Goal: Information Seeking & Learning: Learn about a topic

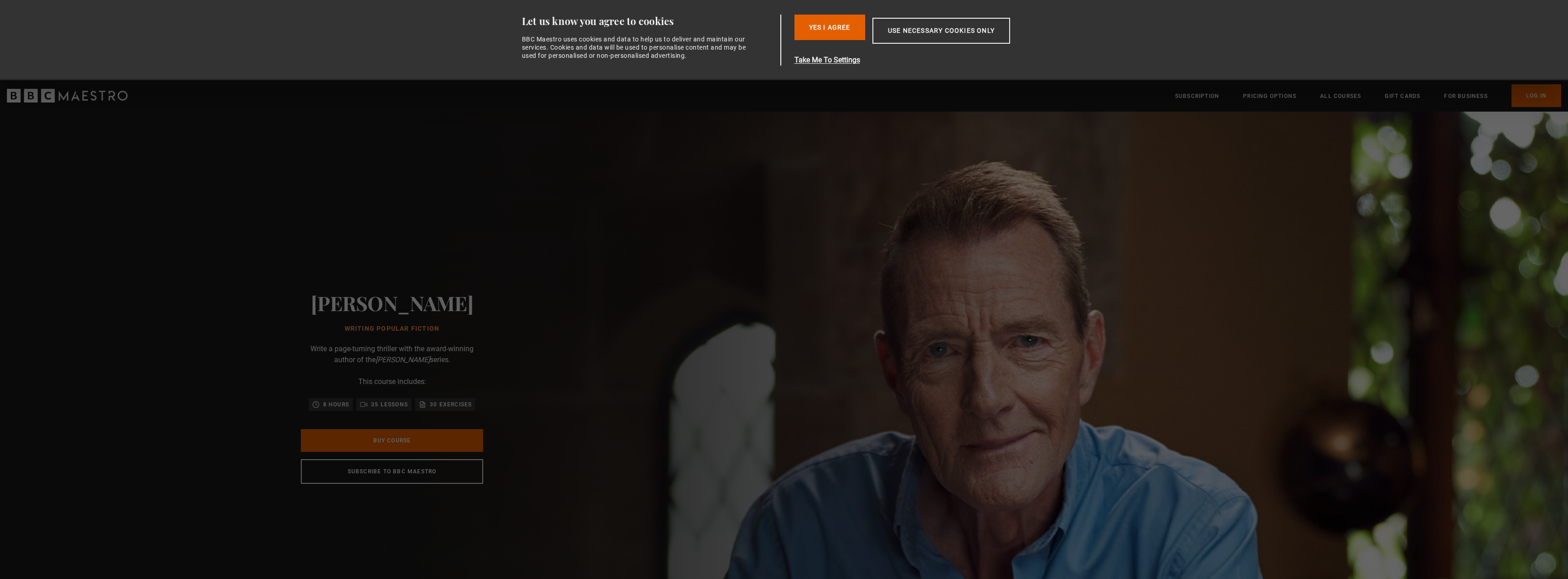
click at [107, 97] on icon "BBC Maestro" at bounding box center [67, 95] width 121 height 13
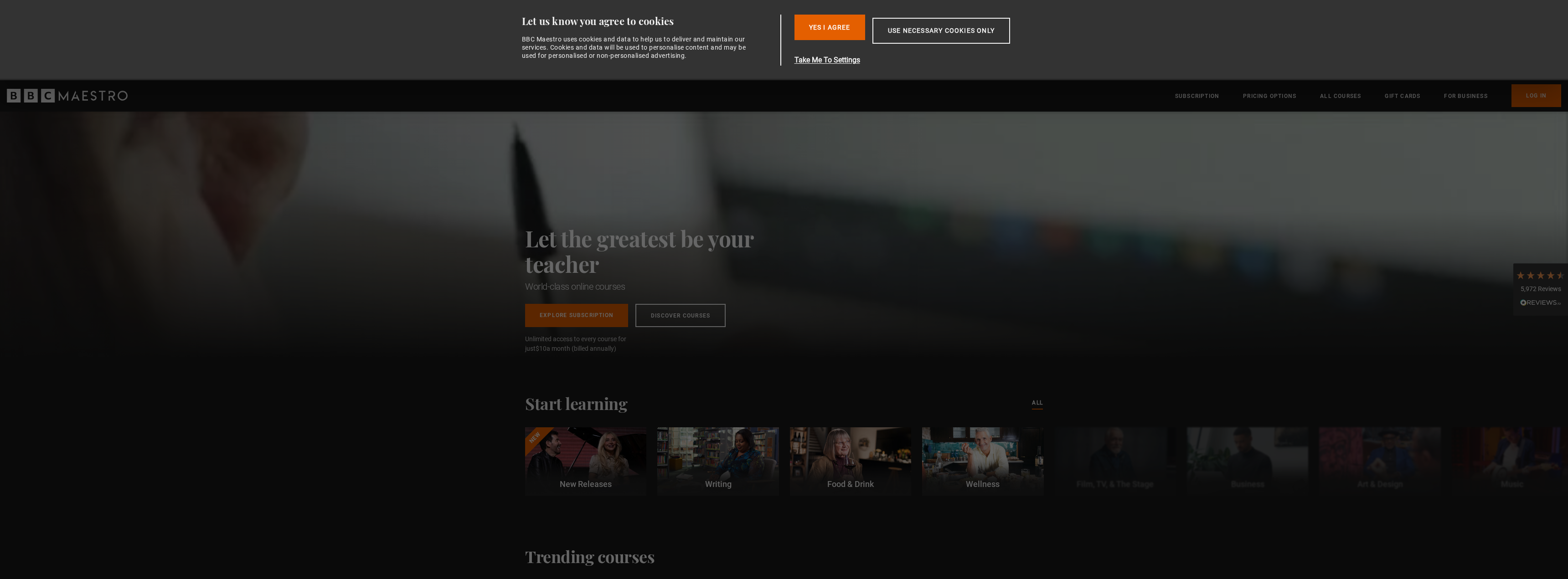
click at [838, 13] on div "Consent Details [#IABV2SETTINGS#] About Let us know you agree to cookies BBC Ma…" at bounding box center [784, 40] width 575 height 80
click at [837, 35] on button "Yes I Agree" at bounding box center [830, 27] width 71 height 26
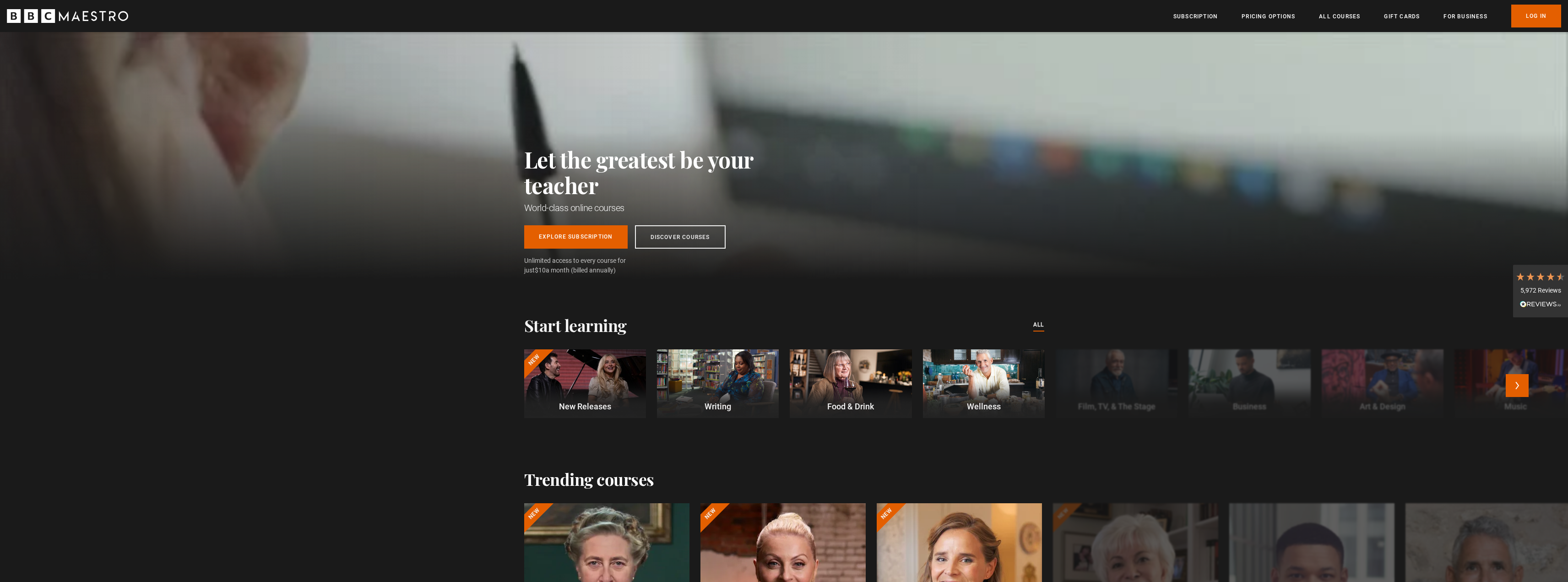
click at [721, 405] on p "Writing" at bounding box center [718, 406] width 122 height 12
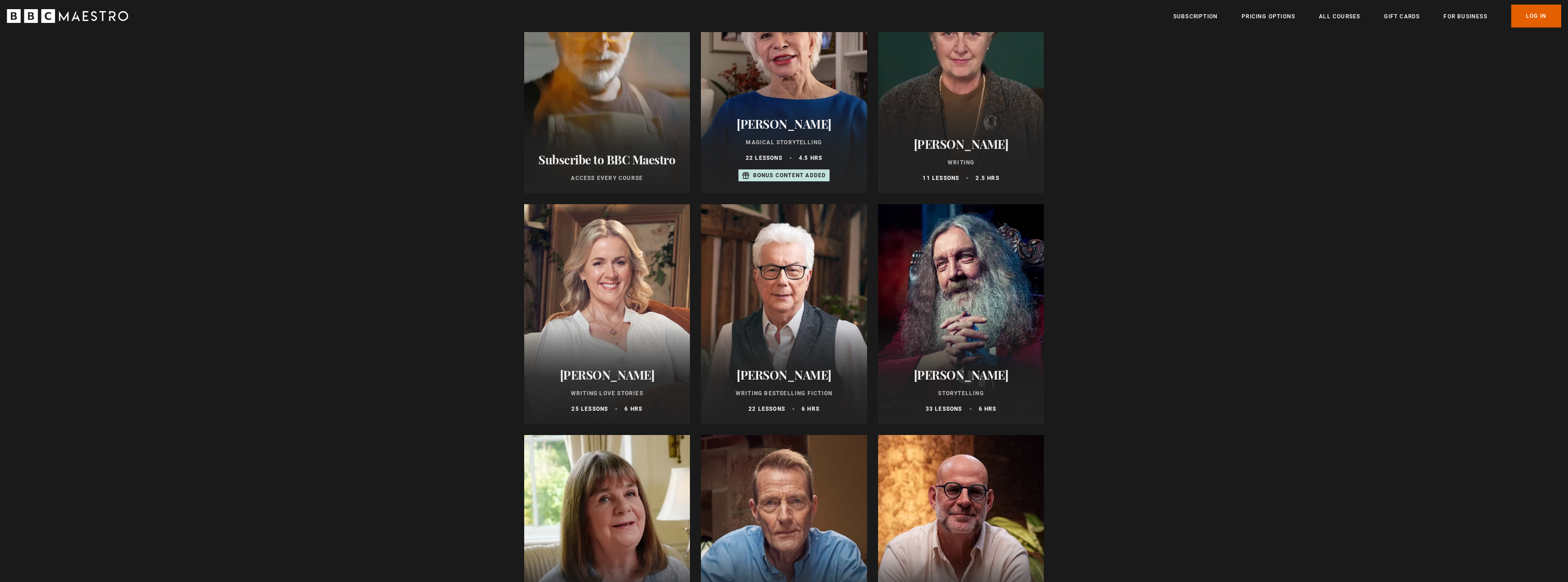
scroll to position [183, 0]
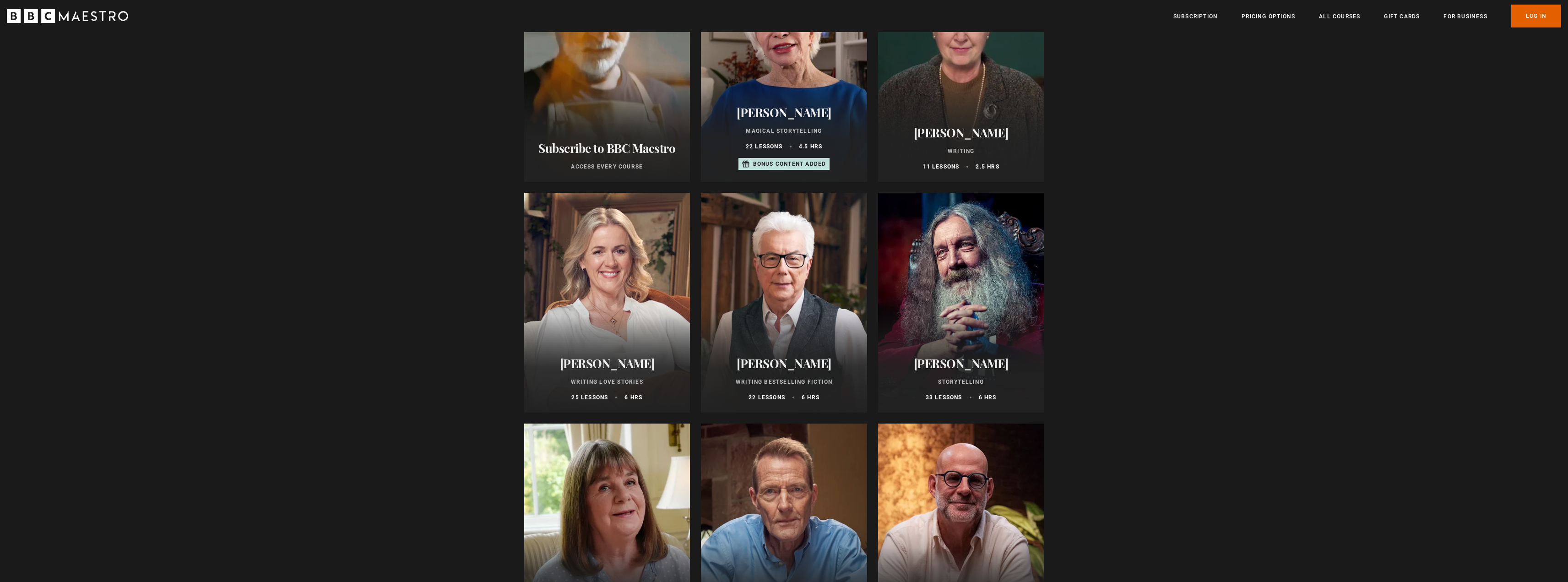
click at [781, 298] on div at bounding box center [784, 302] width 166 height 219
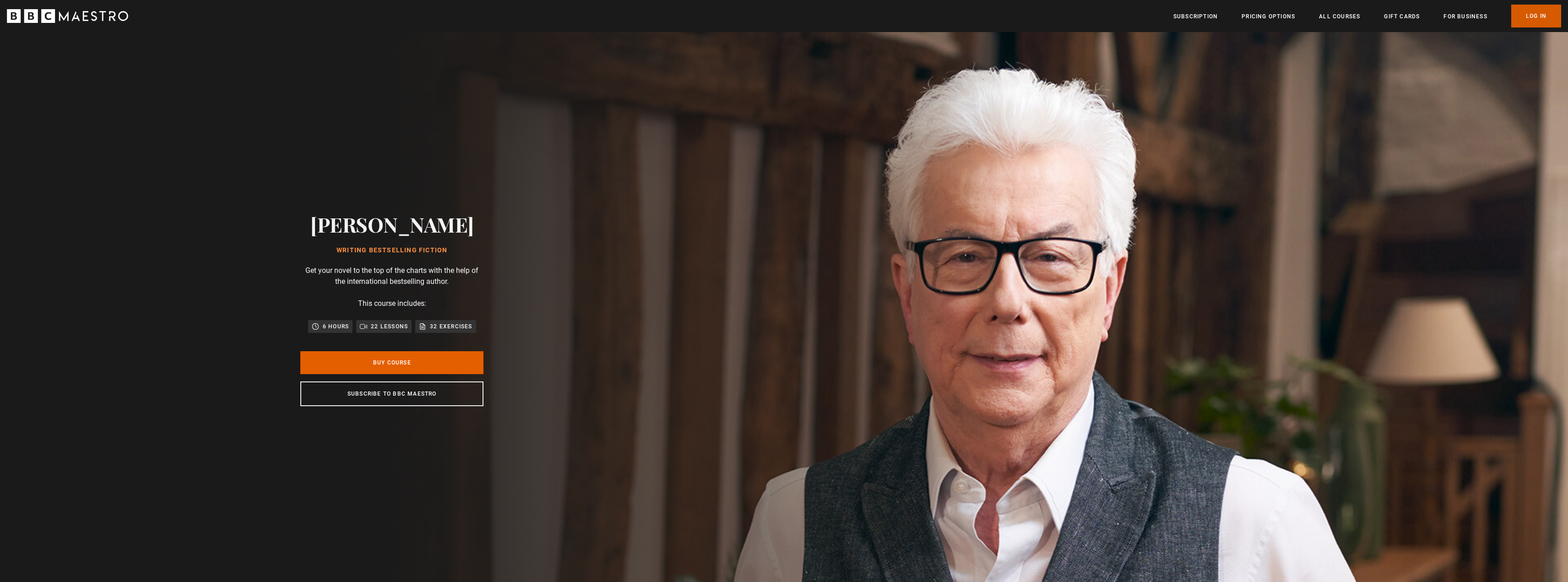
click at [1536, 15] on link "Log In" at bounding box center [1536, 15] width 50 height 23
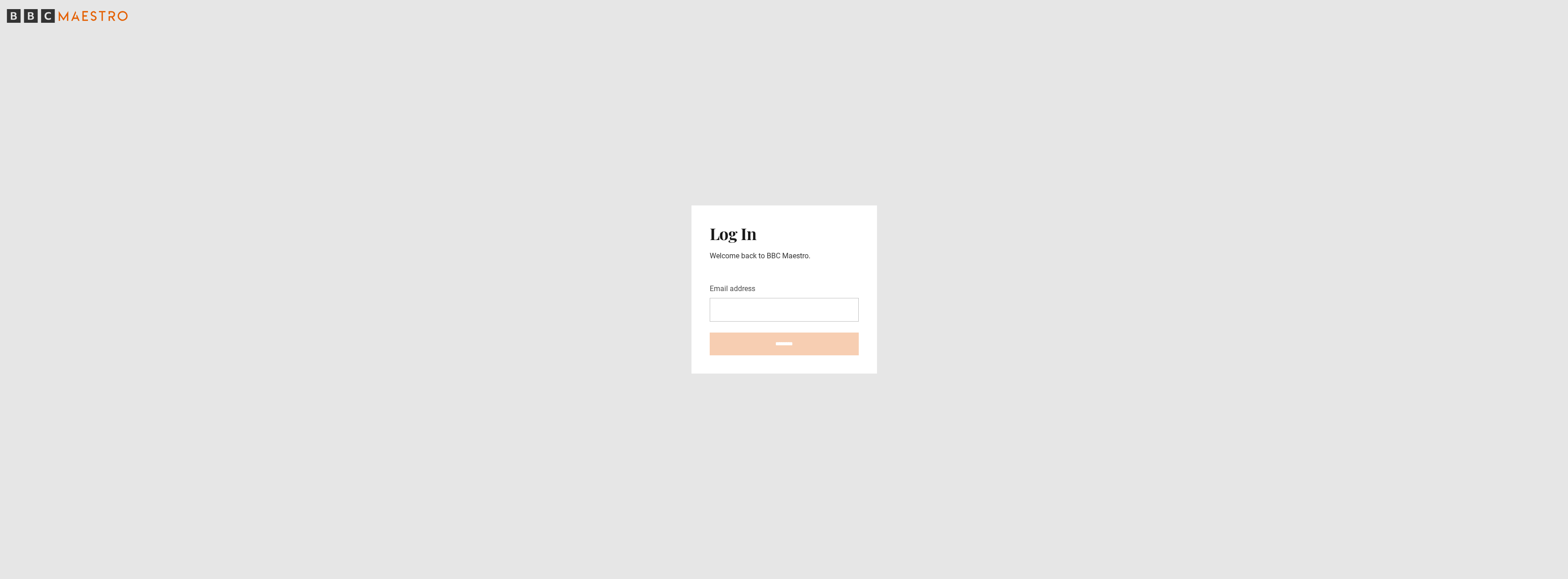
click at [787, 302] on input "Email address" at bounding box center [784, 310] width 149 height 24
type input "**********"
click at [710, 333] on input "********" at bounding box center [784, 344] width 149 height 23
type input "**********"
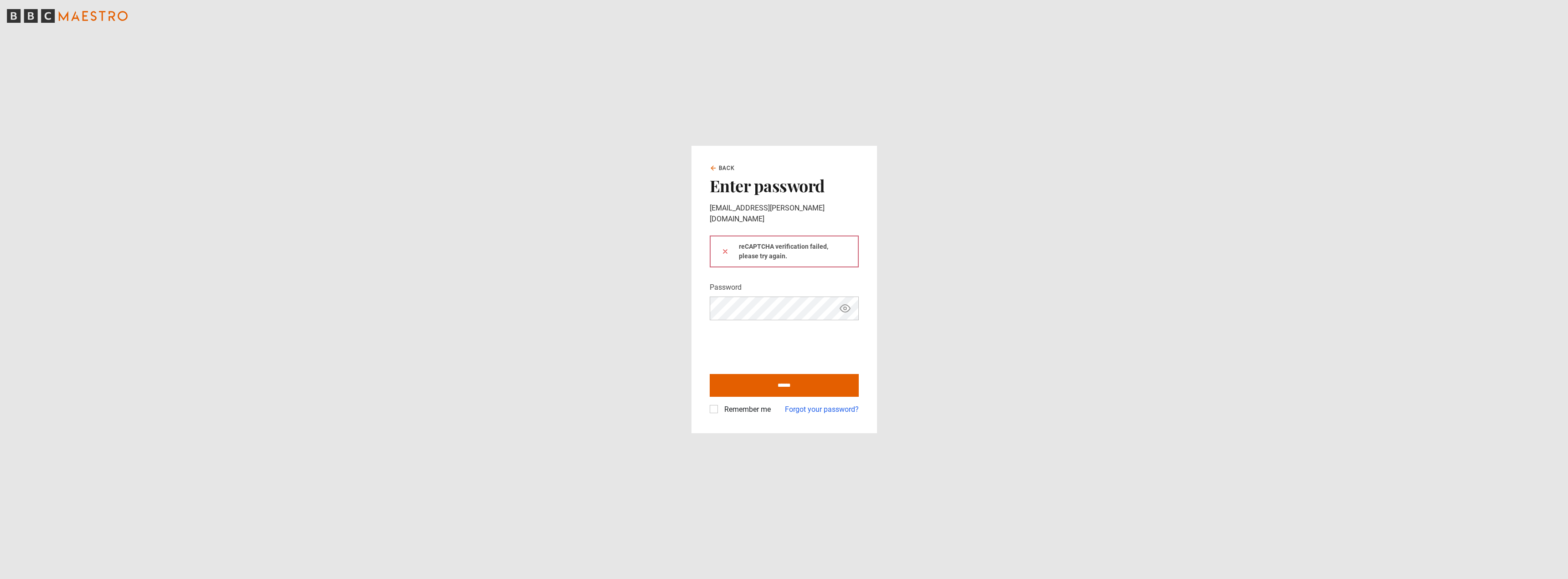
type input "**********"
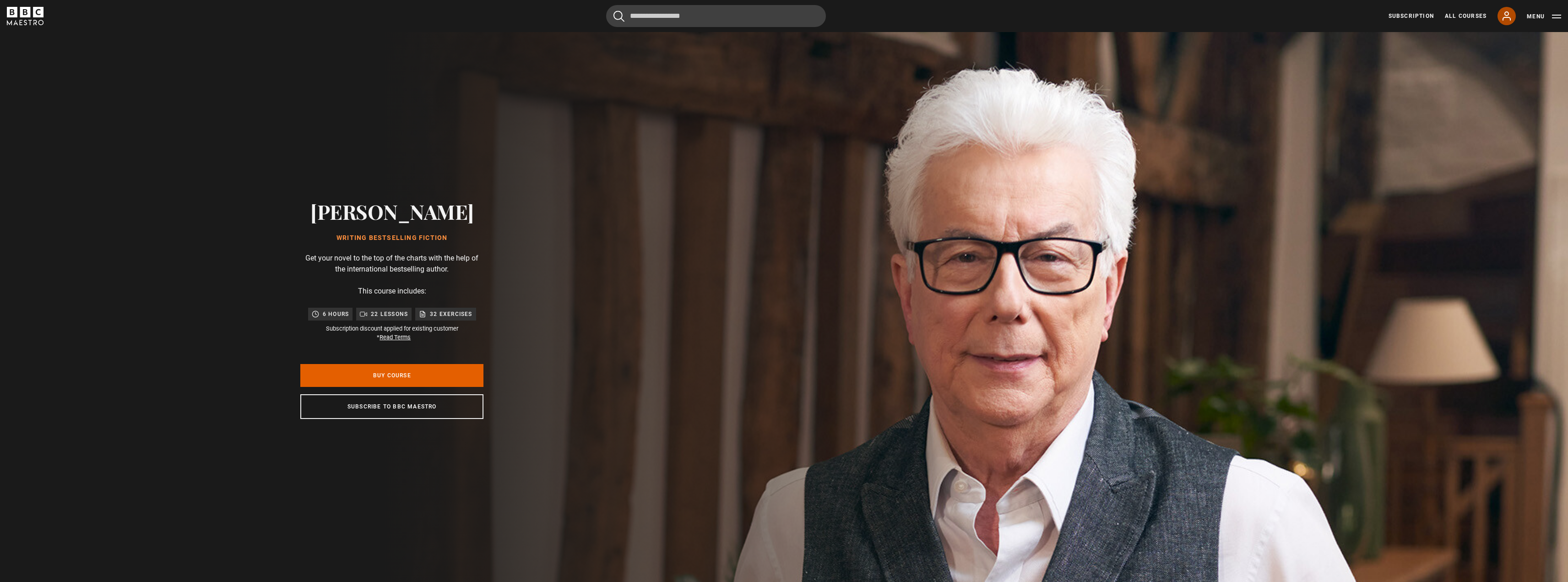
click at [1509, 17] on icon at bounding box center [1506, 16] width 11 height 11
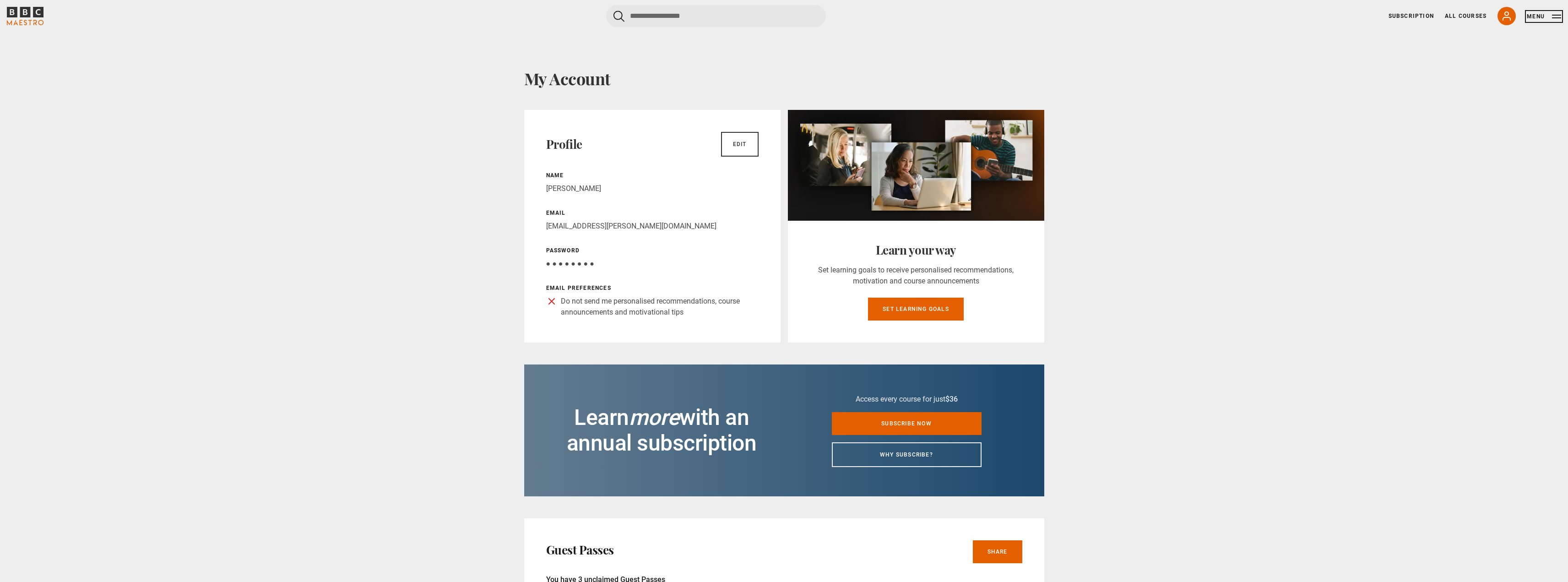
click at [1540, 18] on button "Menu" at bounding box center [1544, 16] width 34 height 9
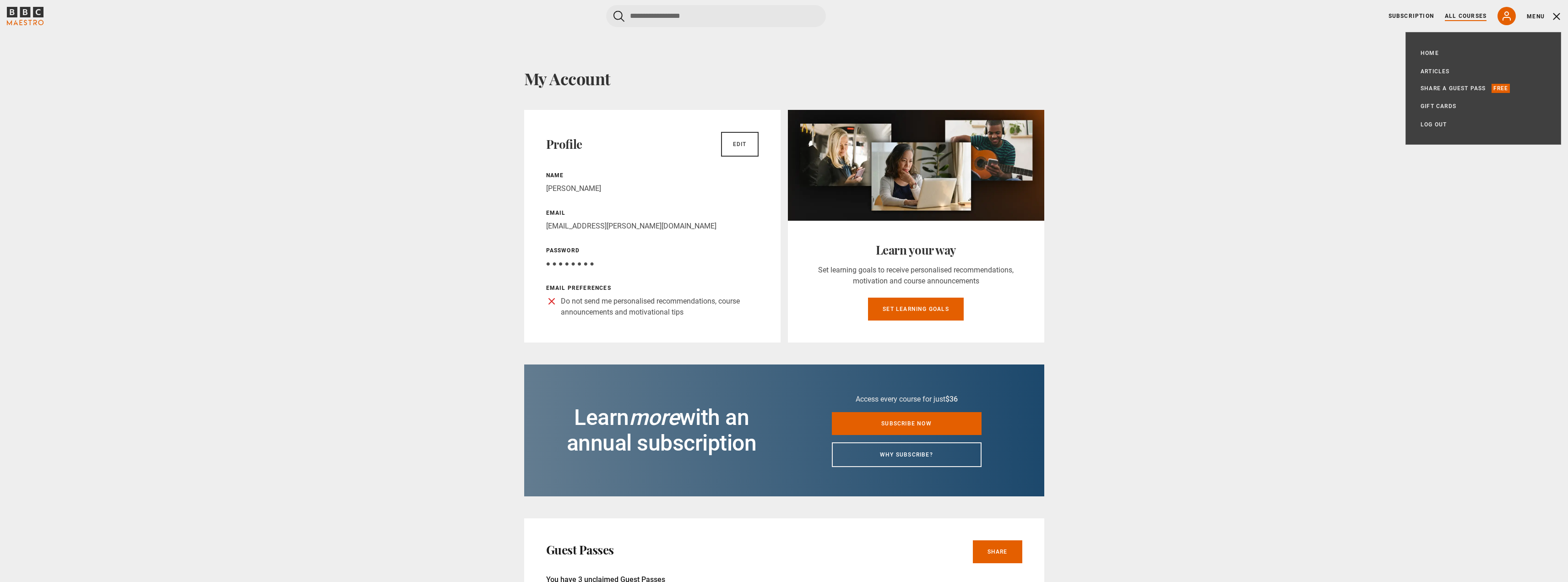
click at [1468, 18] on link "All Courses" at bounding box center [1465, 15] width 42 height 8
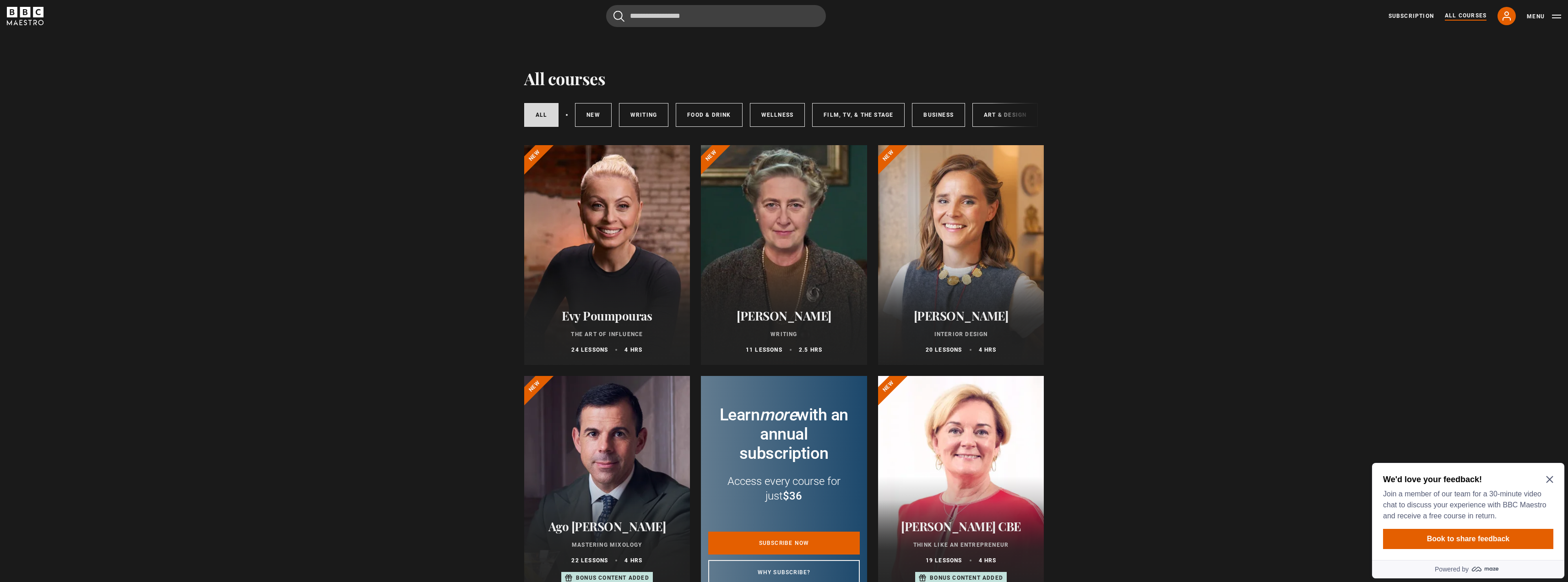
click at [1553, 481] on div "We'd love your feedback! Join a member of our team for a 30-minute video chat t…" at bounding box center [1468, 511] width 193 height 97
click at [1551, 481] on icon "Close Maze Prompt" at bounding box center [1550, 479] width 7 height 7
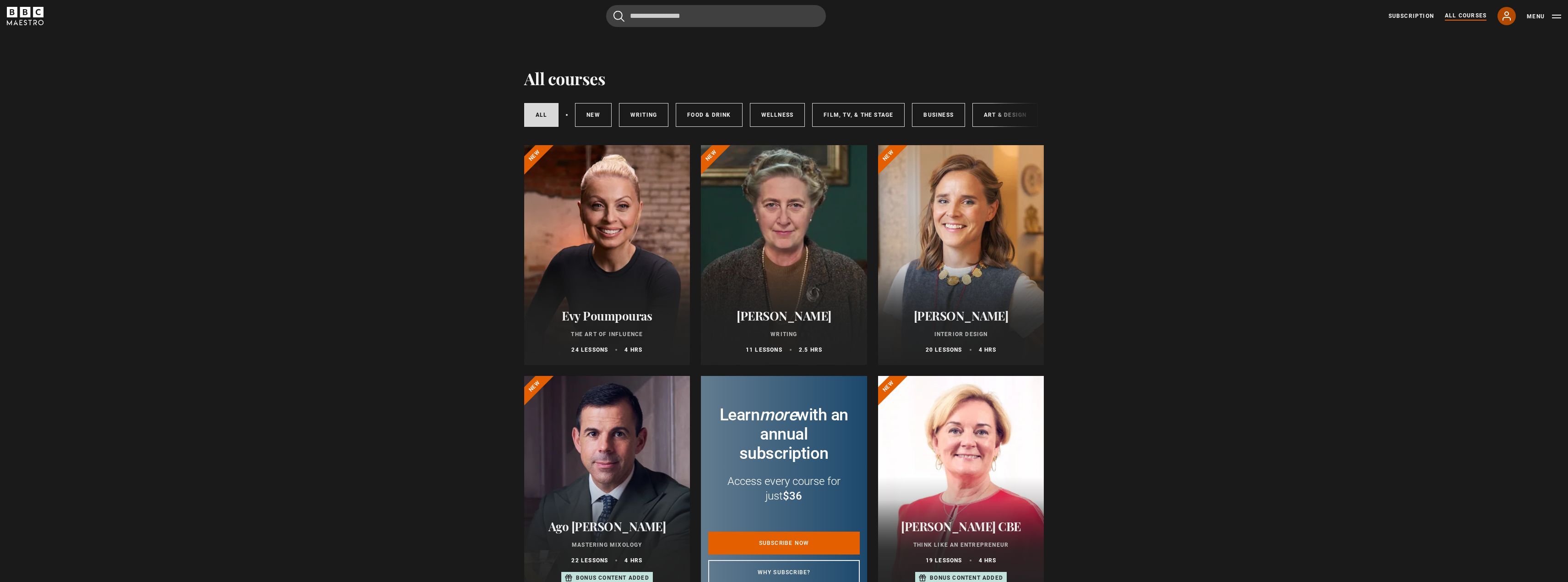
click at [1508, 12] on icon at bounding box center [1506, 15] width 7 height 8
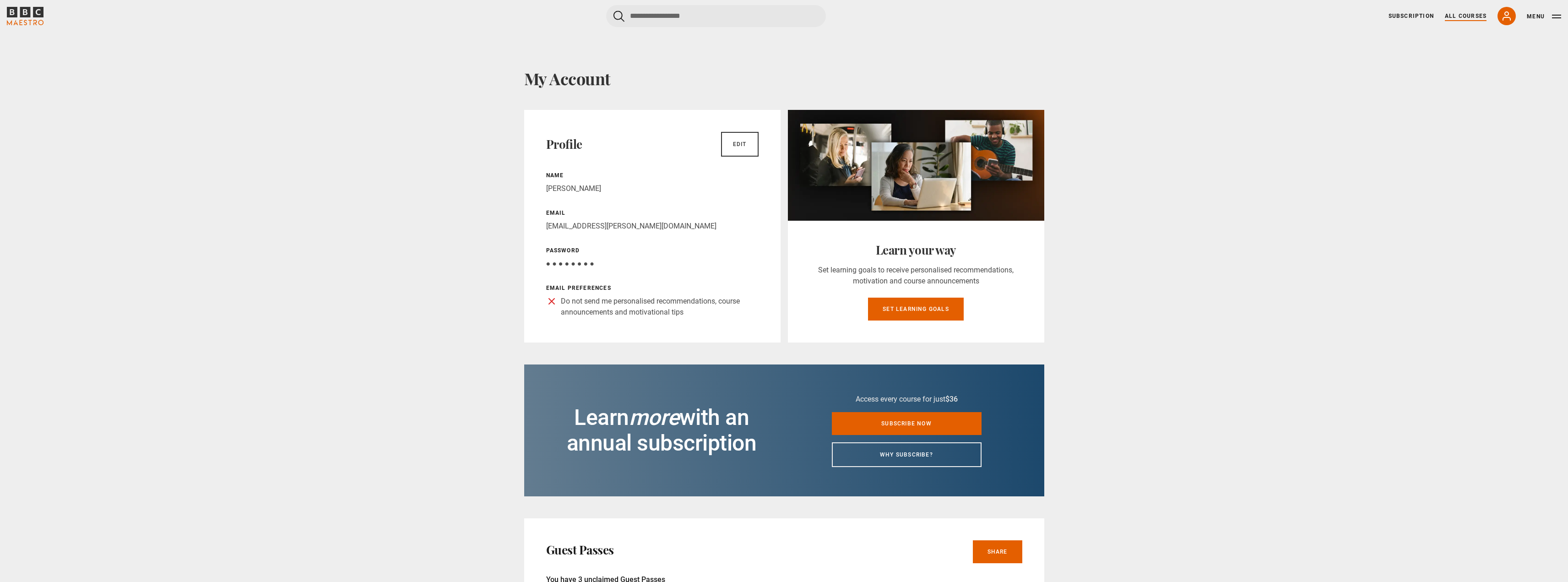
click at [1472, 17] on link "All Courses" at bounding box center [1465, 15] width 42 height 8
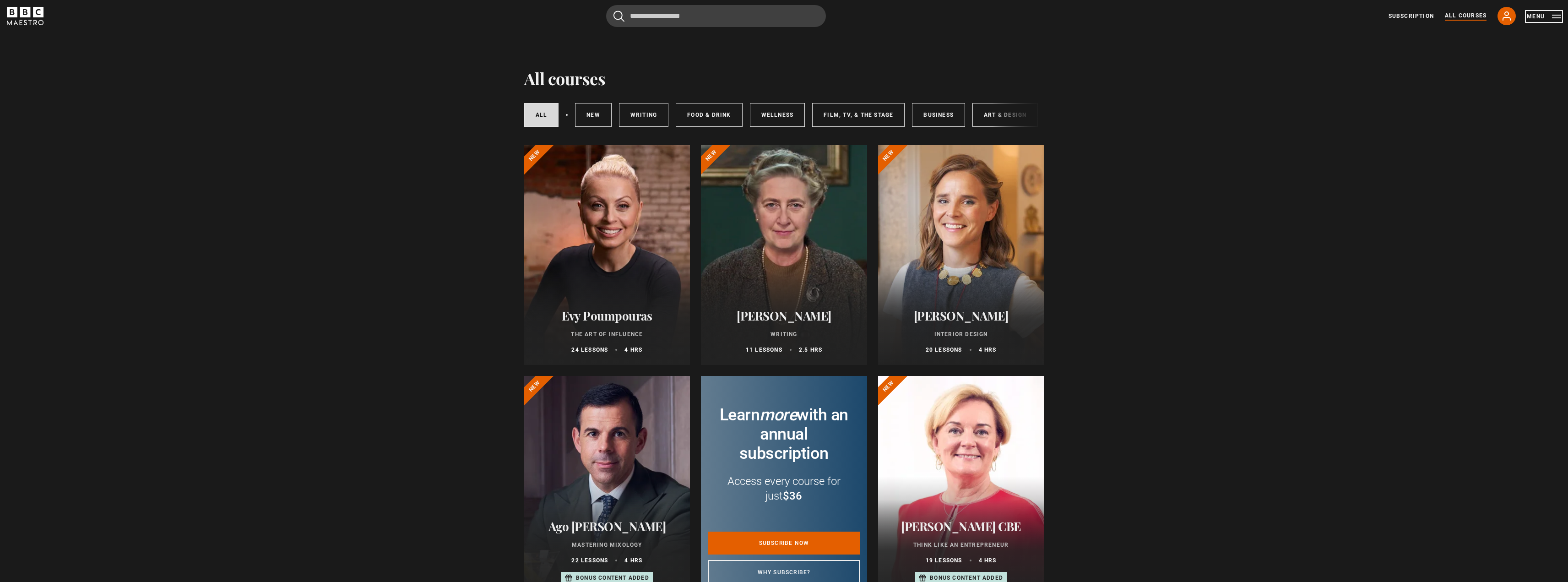
click at [1548, 15] on button "Menu" at bounding box center [1544, 16] width 34 height 9
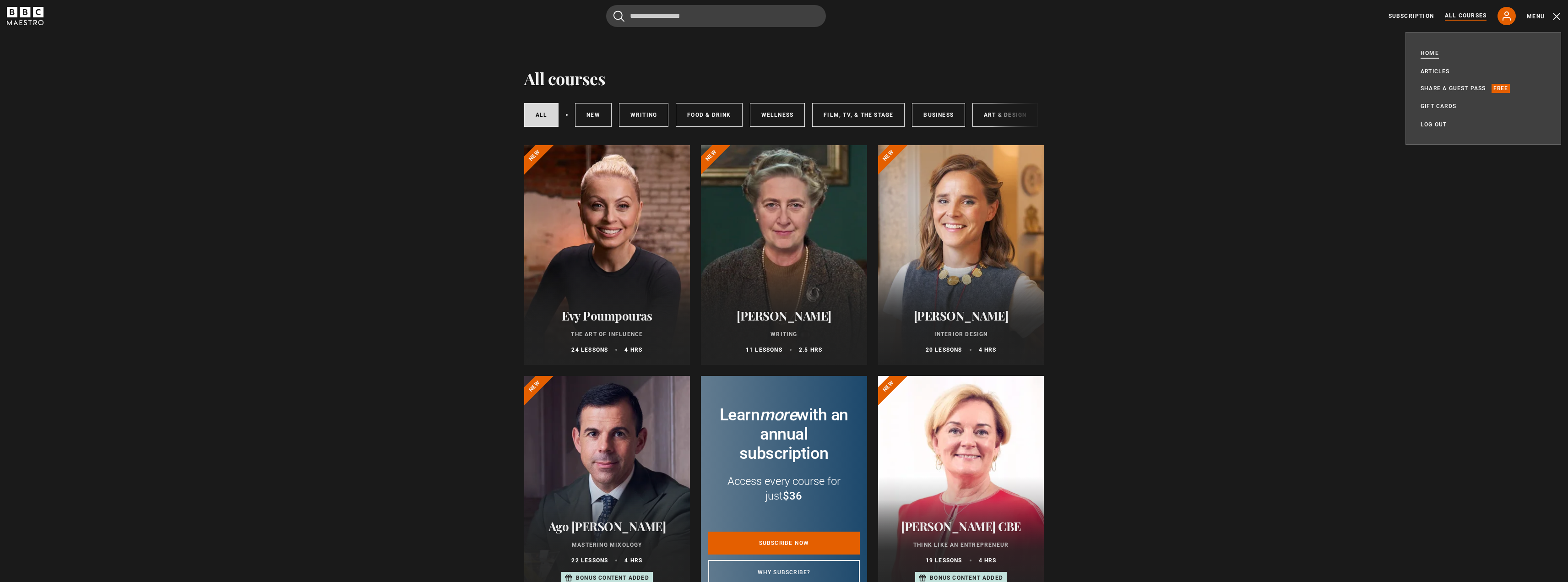
click at [1432, 53] on link "Home" at bounding box center [1430, 53] width 18 height 9
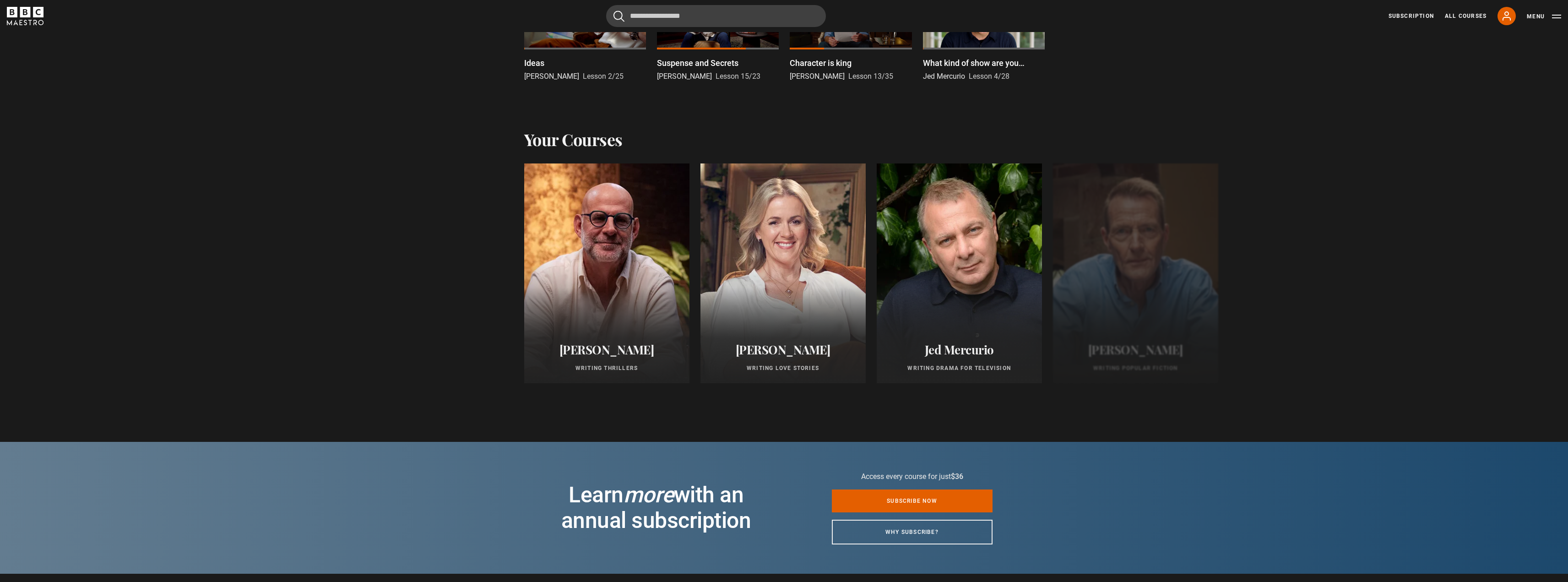
scroll to position [412, 0]
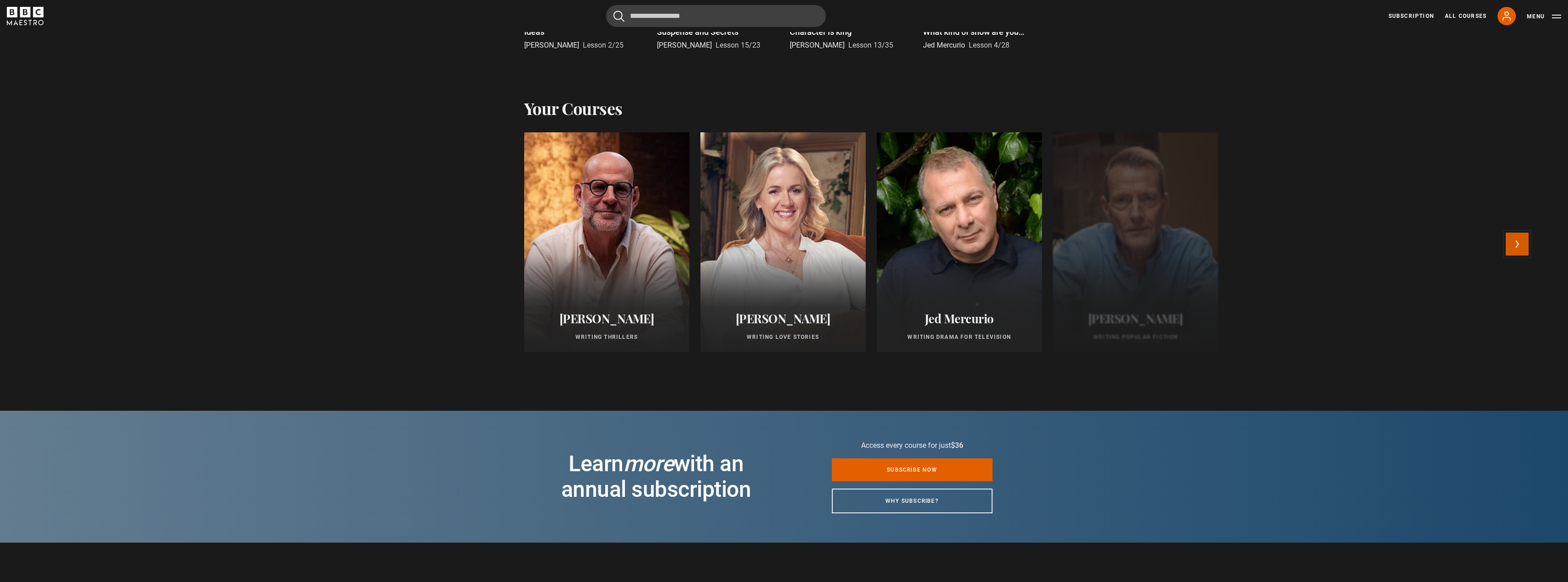
click at [1515, 246] on button "Next" at bounding box center [1517, 243] width 23 height 23
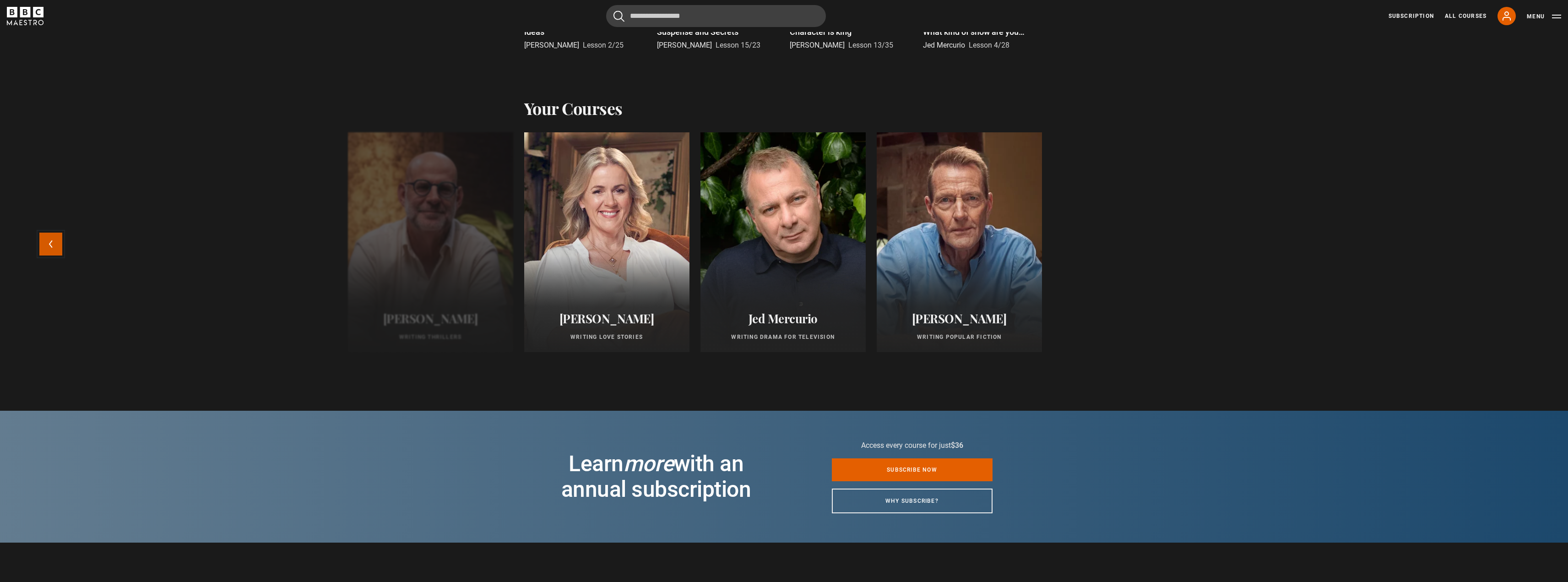
click at [47, 243] on button "Previous" at bounding box center [50, 243] width 23 height 23
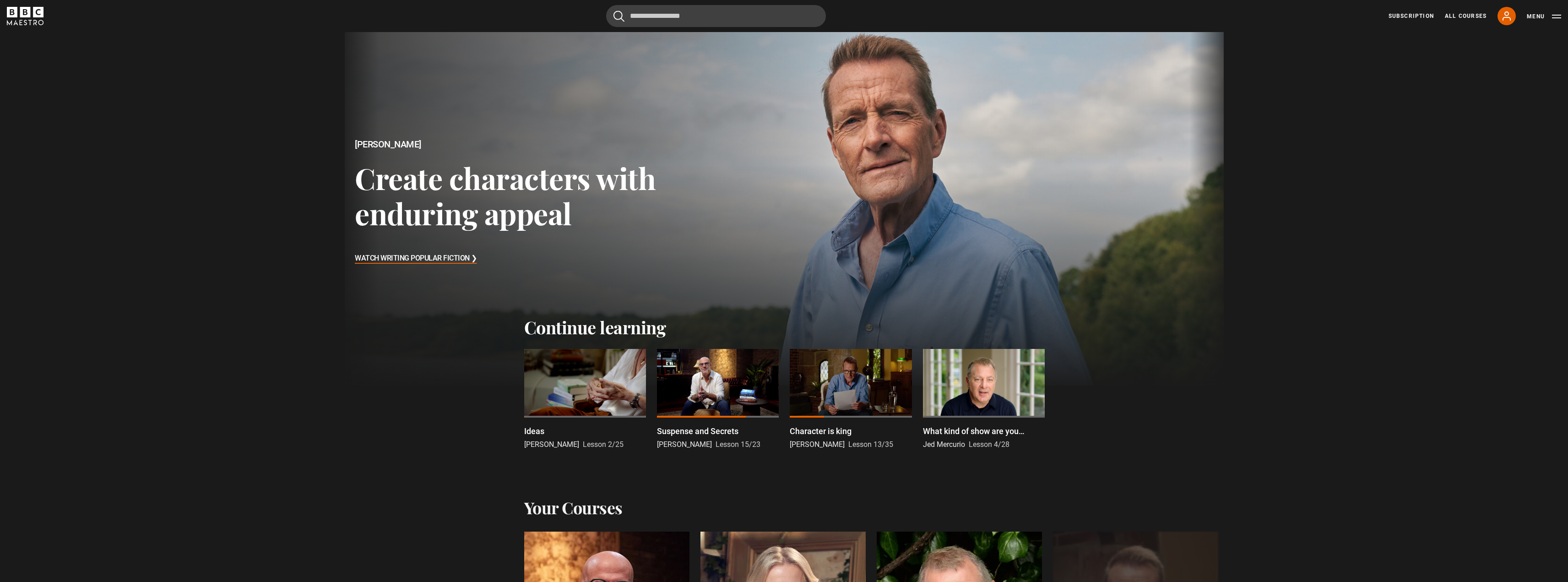
scroll to position [0, 0]
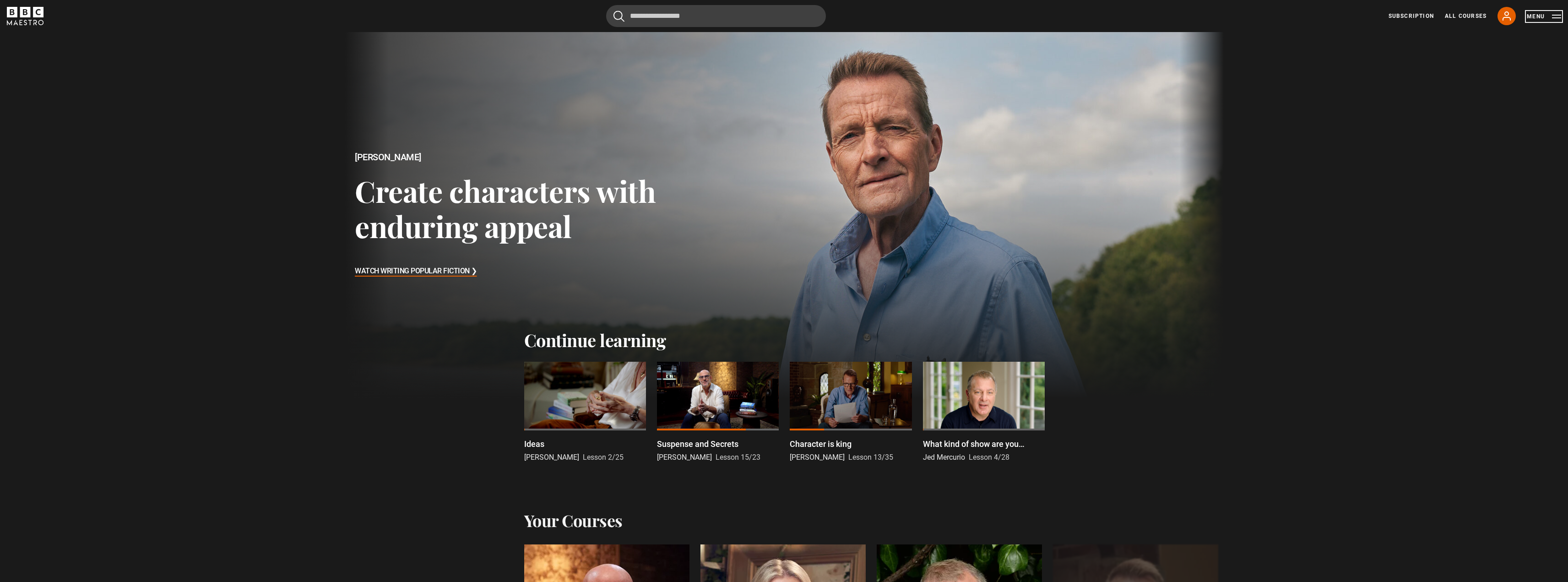
click at [1547, 17] on button "Menu" at bounding box center [1544, 16] width 34 height 9
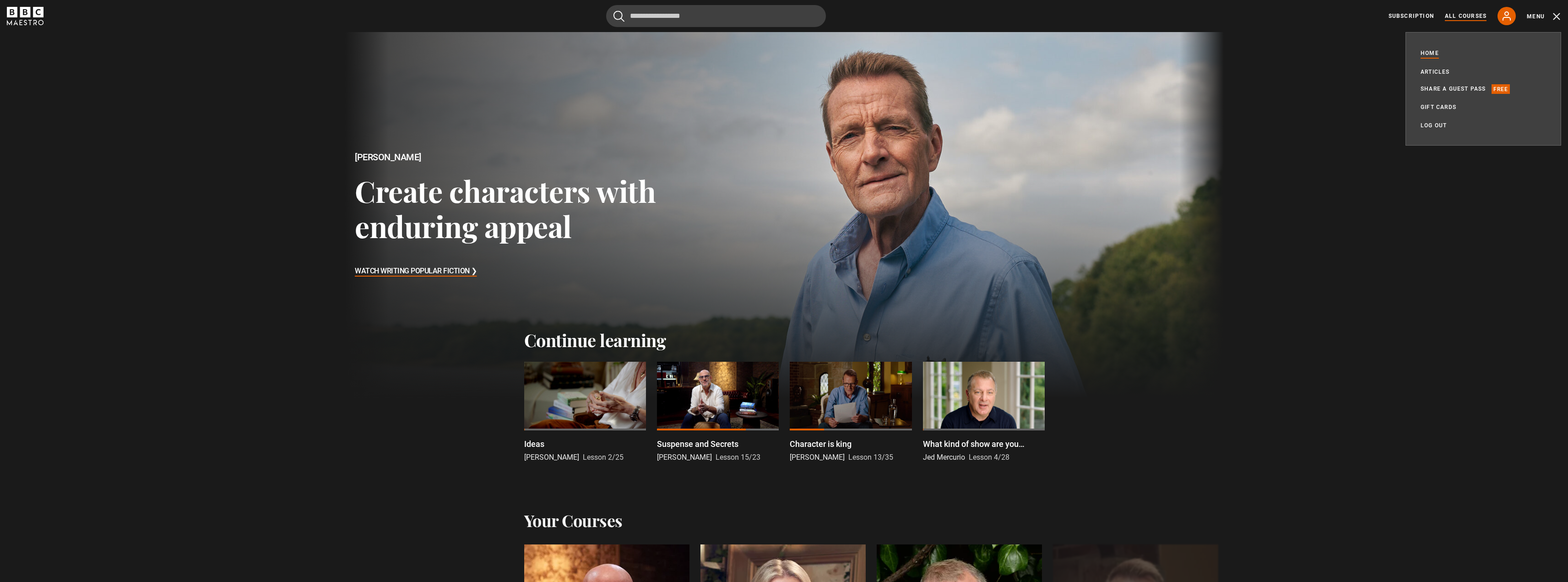
click at [1468, 17] on link "All Courses" at bounding box center [1465, 15] width 42 height 8
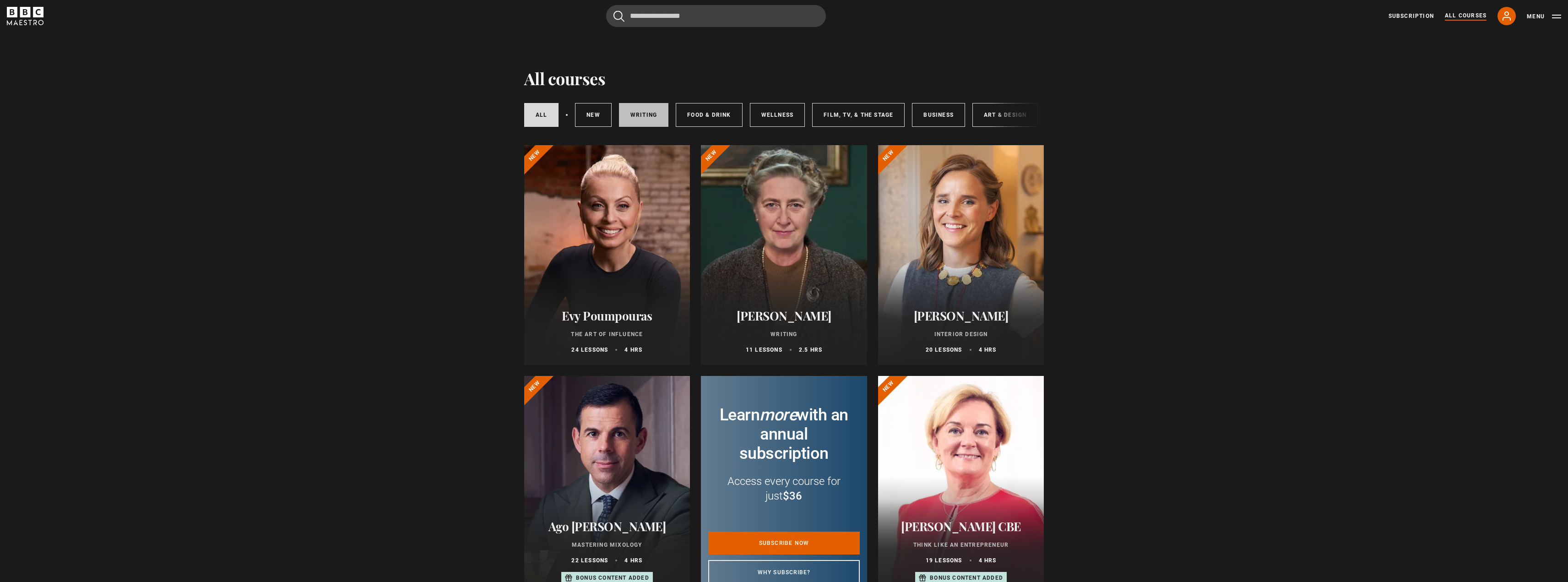
click at [660, 117] on link "Writing" at bounding box center [643, 114] width 50 height 24
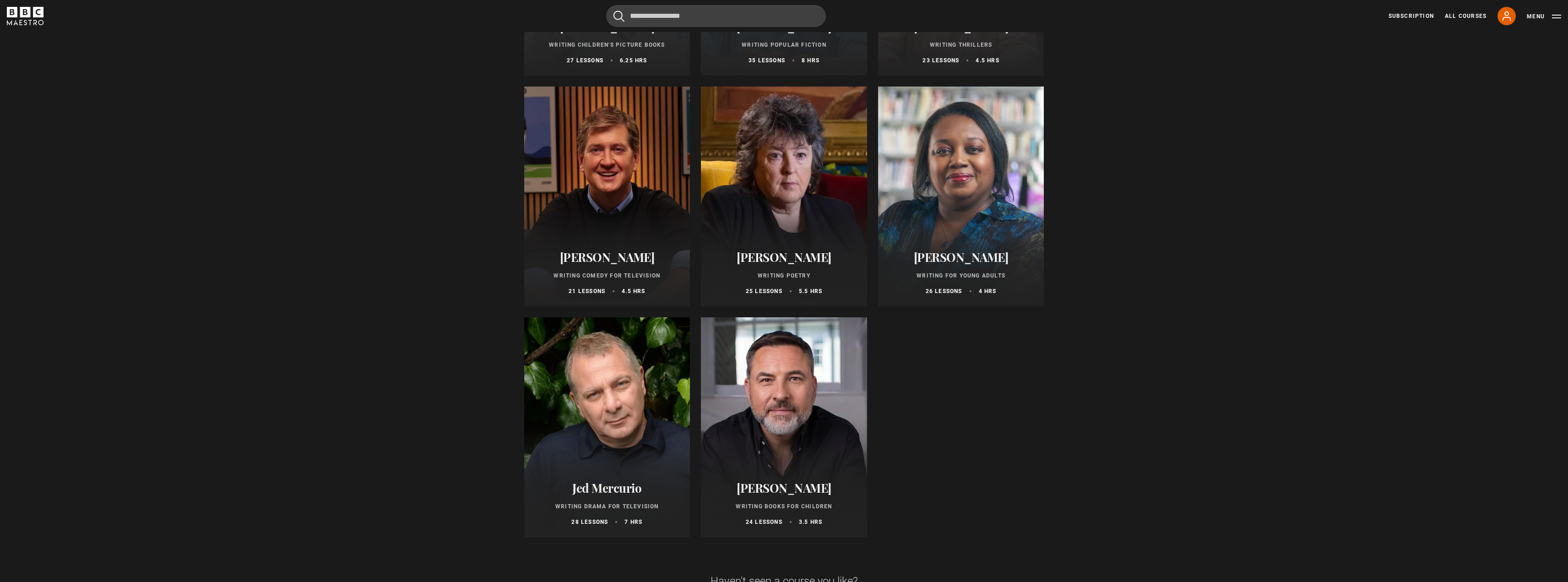
scroll to position [778, 0]
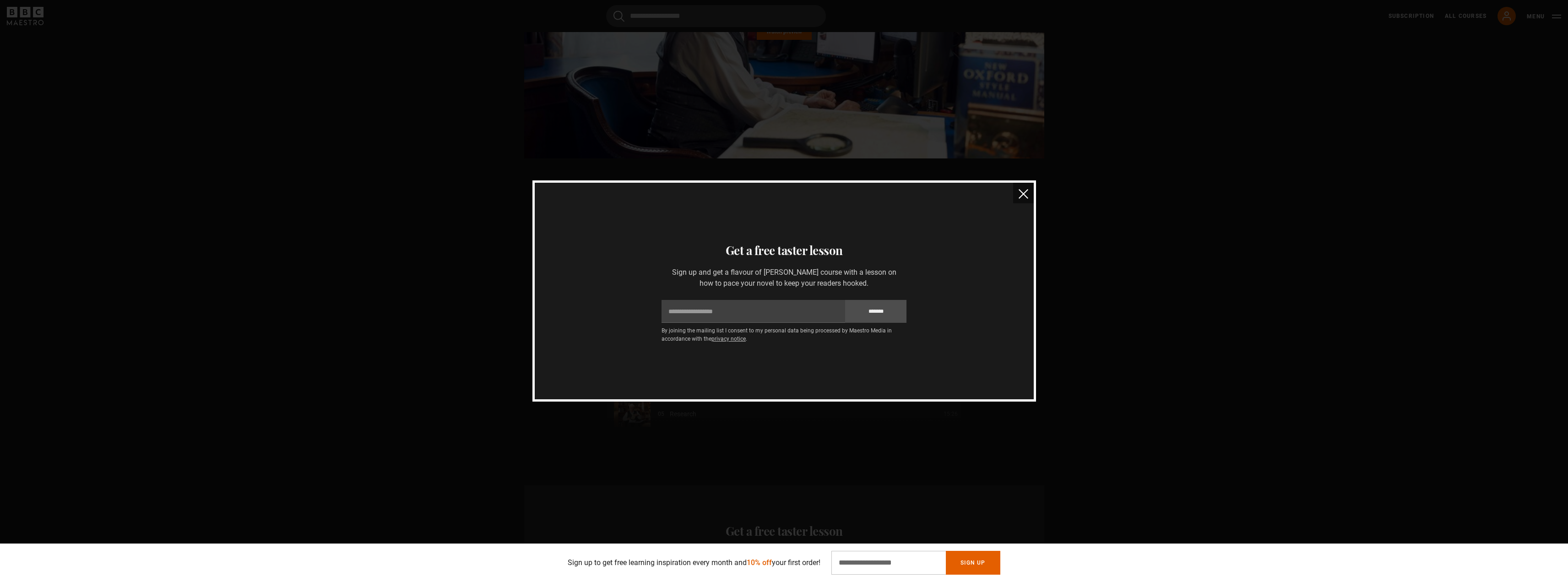
scroll to position [1099, 0]
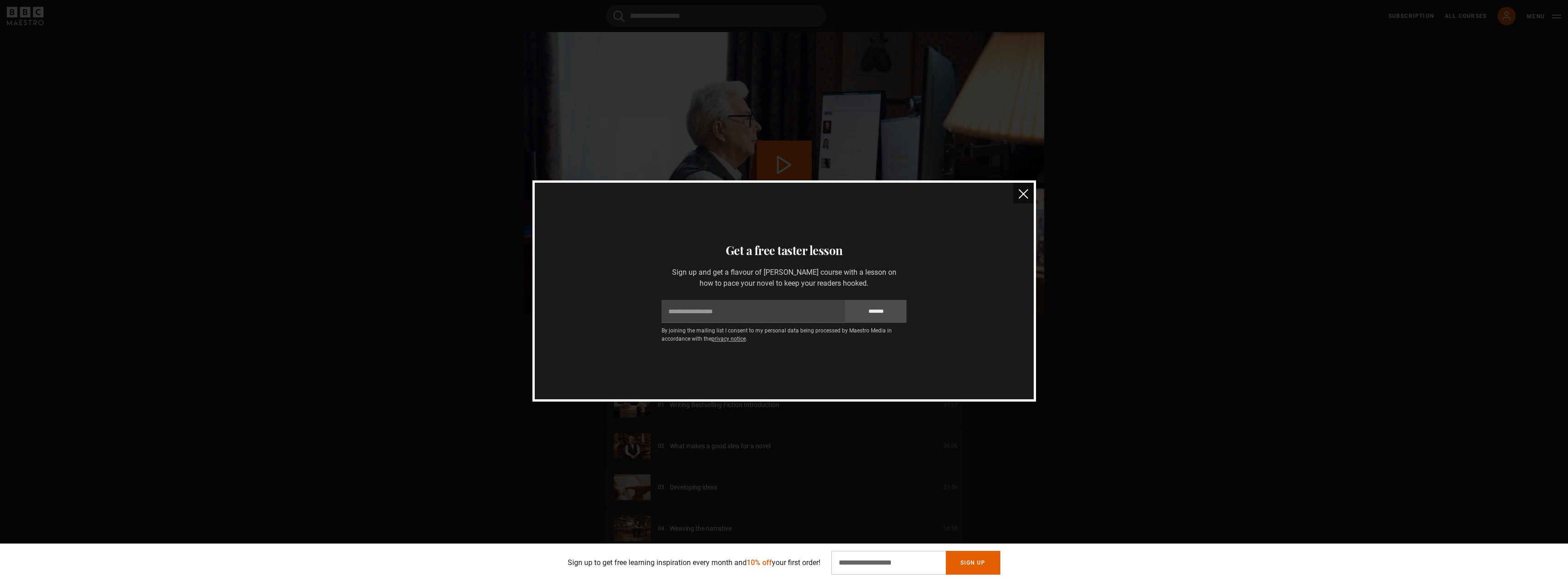
click at [1025, 193] on img "close" at bounding box center [1023, 194] width 10 height 10
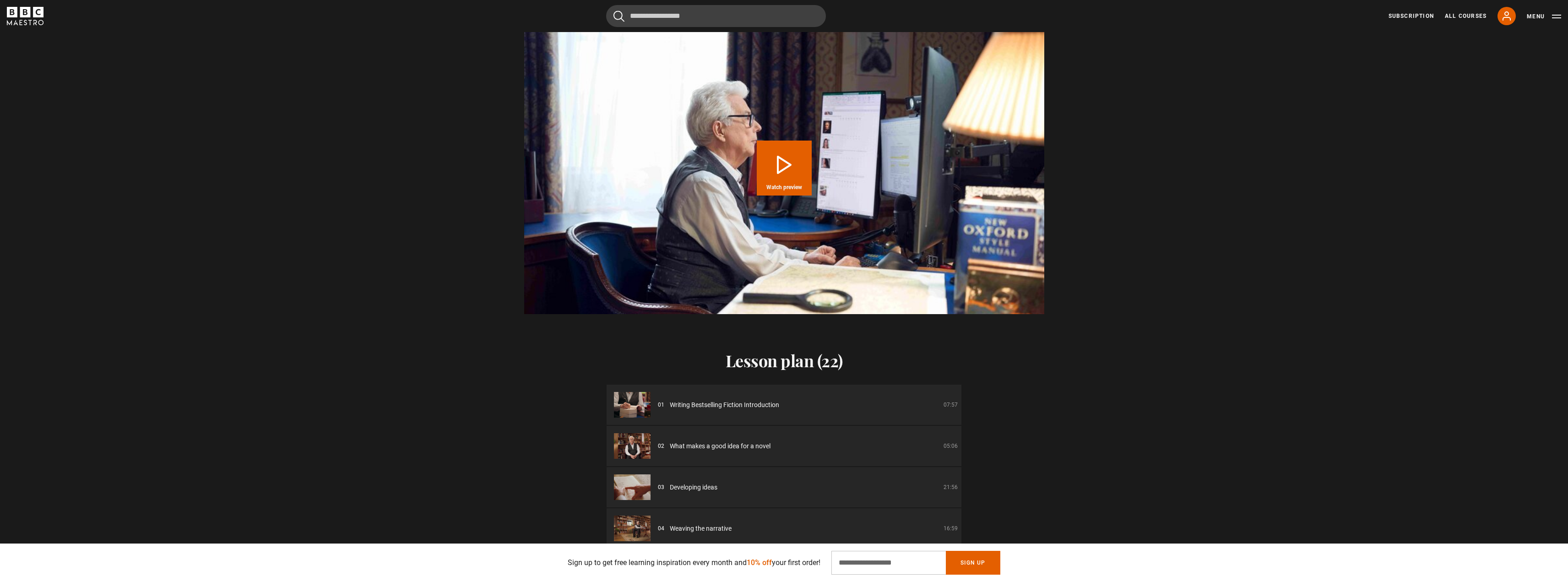
scroll to position [0, 2039]
